Goal: Check status: Check status

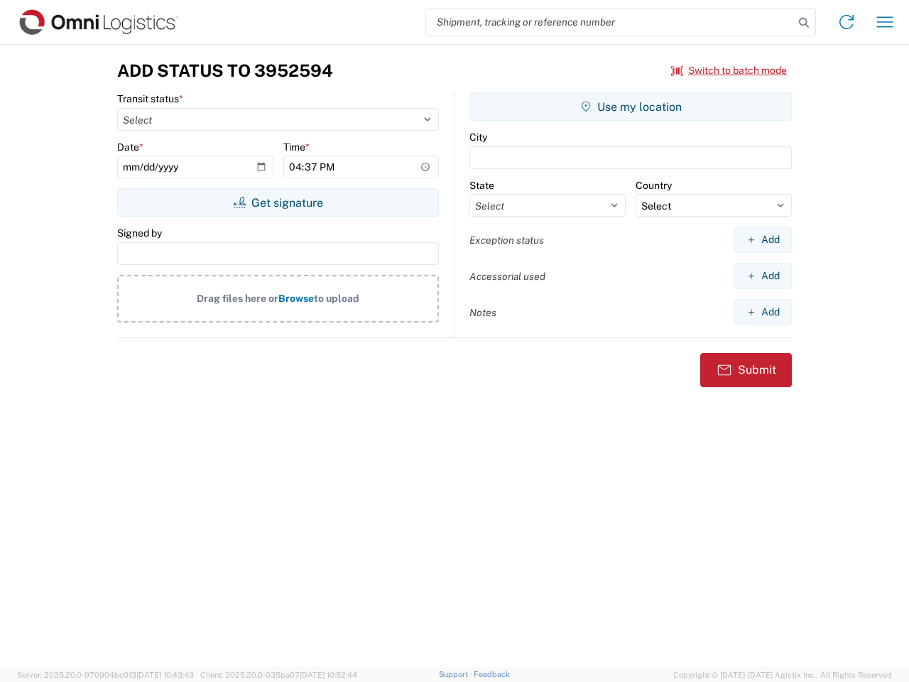
click at [610, 22] on input "search" at bounding box center [610, 22] width 368 height 27
click at [804, 23] on icon at bounding box center [804, 23] width 20 height 20
click at [847, 22] on icon at bounding box center [846, 22] width 23 height 23
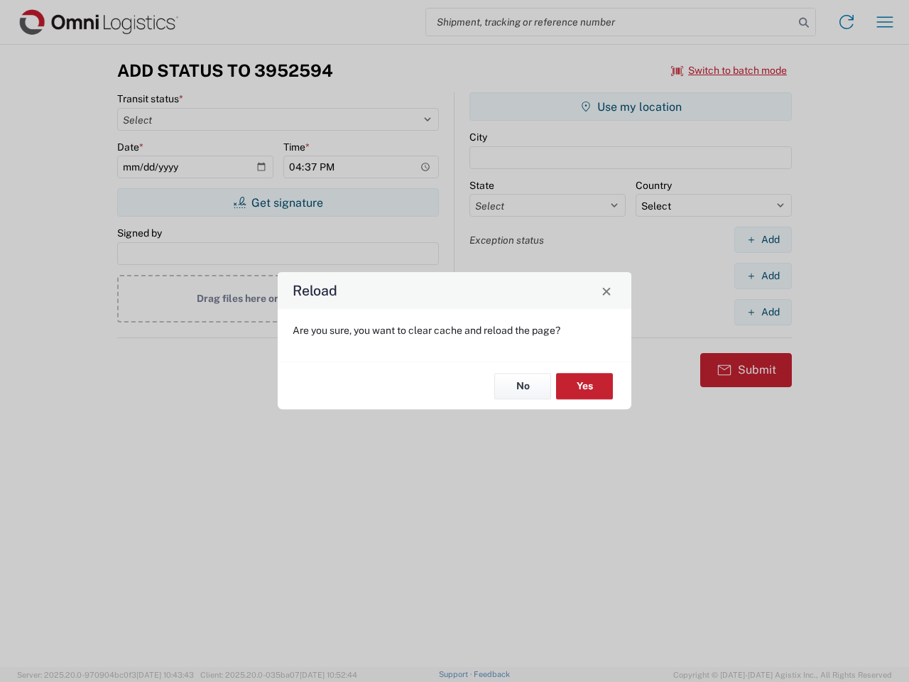
click at [885, 22] on div "Reload Are you sure, you want to clear cache and reload the page? No Yes" at bounding box center [454, 341] width 909 height 682
click at [729, 70] on div "Reload Are you sure, you want to clear cache and reload the page? No Yes" at bounding box center [454, 341] width 909 height 682
click at [278, 202] on div "Reload Are you sure, you want to clear cache and reload the page? No Yes" at bounding box center [454, 341] width 909 height 682
click at [631, 107] on div "Reload Are you sure, you want to clear cache and reload the page? No Yes" at bounding box center [454, 341] width 909 height 682
click at [763, 239] on div "Reload Are you sure, you want to clear cache and reload the page? No Yes" at bounding box center [454, 341] width 909 height 682
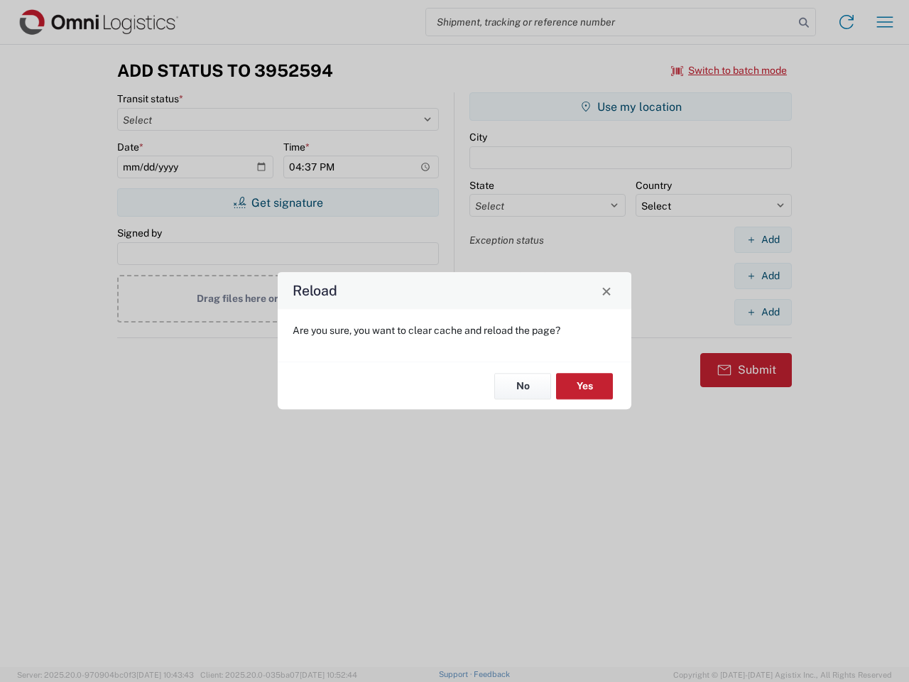
click at [763, 276] on div "Reload Are you sure, you want to clear cache and reload the page? No Yes" at bounding box center [454, 341] width 909 height 682
click at [763, 312] on div "Reload Are you sure, you want to clear cache and reload the page? No Yes" at bounding box center [454, 341] width 909 height 682
